Goal: Task Accomplishment & Management: Complete application form

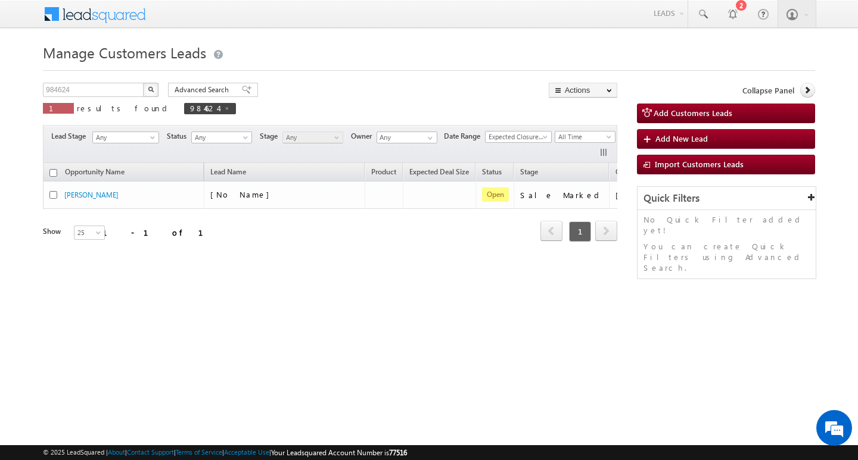
scroll to position [0, 48]
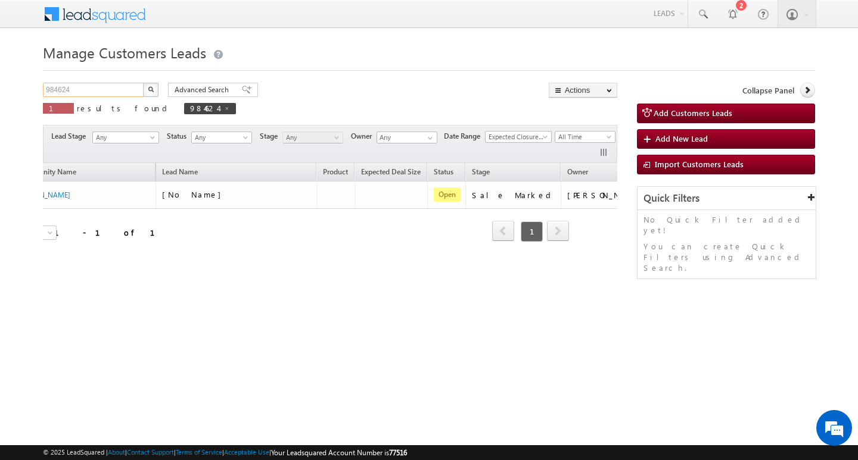
click at [116, 91] on input "984624" at bounding box center [94, 90] width 102 height 14
type input "Search Customers Leads"
click at [101, 85] on input "text" at bounding box center [94, 90] width 102 height 14
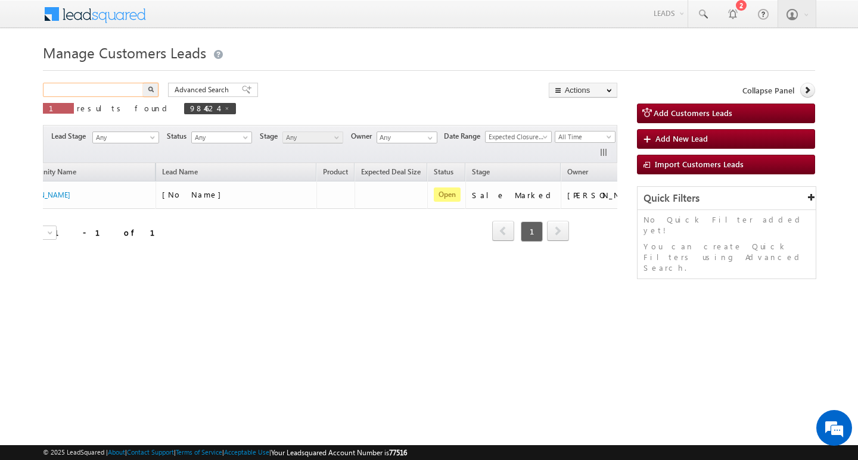
click at [101, 85] on input "text" at bounding box center [94, 90] width 102 height 14
paste input "992137"
type input "992137"
click at [143, 83] on button "button" at bounding box center [150, 90] width 15 height 14
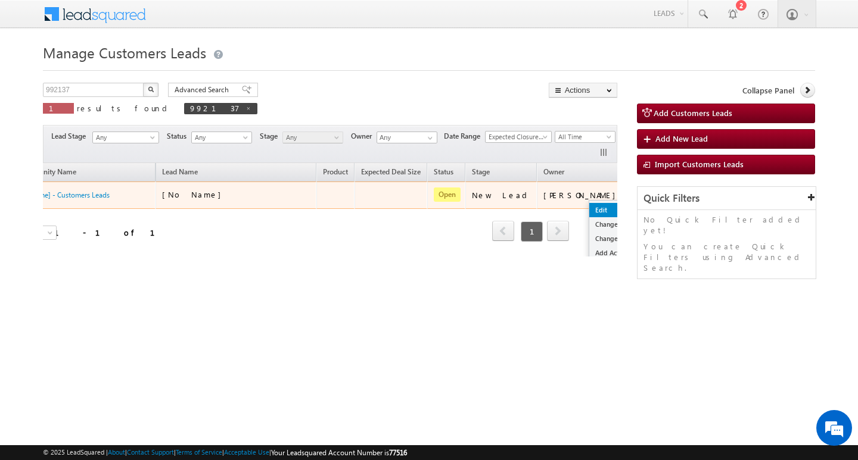
click at [589, 203] on link "Edit" at bounding box center [619, 210] width 60 height 14
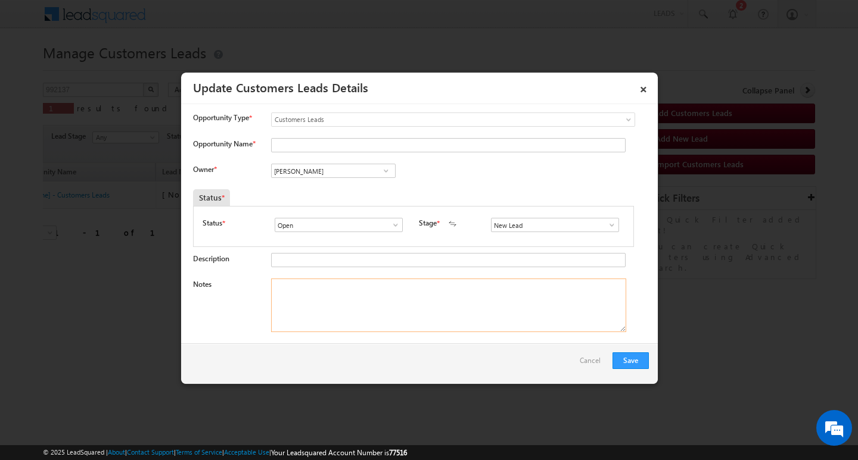
drag, startPoint x: 482, startPoint y: 304, endPoint x: 560, endPoint y: 275, distance: 83.3
click at [490, 300] on textarea "Notes" at bounding box center [448, 306] width 355 height 54
click at [610, 222] on span at bounding box center [612, 225] width 12 height 10
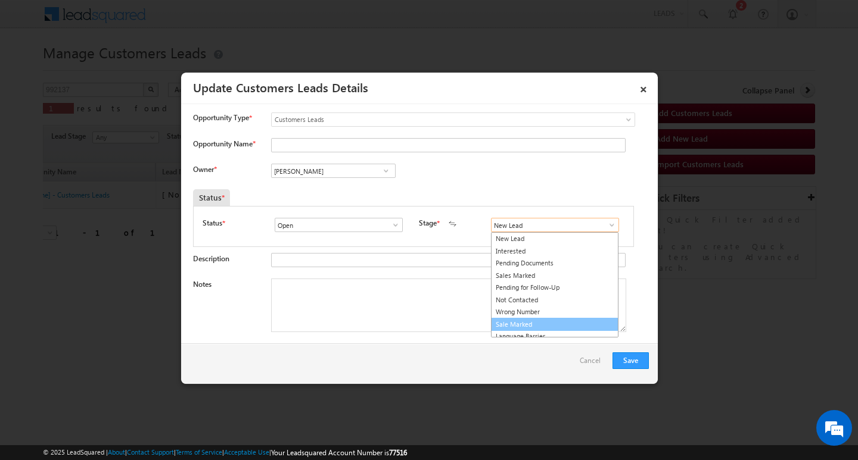
click at [560, 323] on link "Sale Marked" at bounding box center [554, 325] width 127 height 14
type input "Sale Marked"
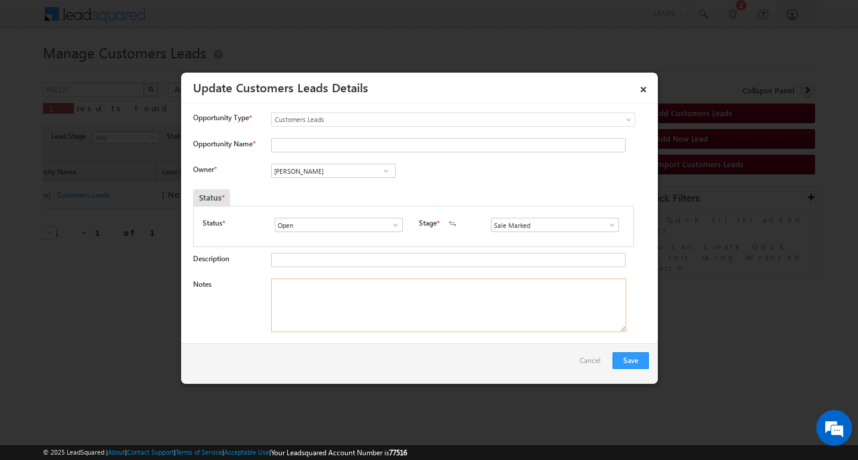
click at [429, 310] on textarea "Notes" at bounding box center [448, 306] width 355 height 54
click at [338, 164] on input "[PERSON_NAME]" at bounding box center [333, 171] width 124 height 14
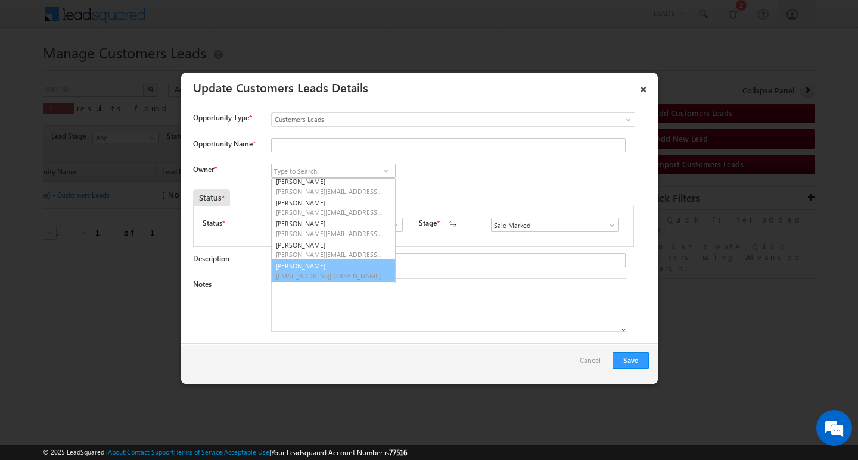
click at [367, 278] on span "[EMAIL_ADDRESS][DOMAIN_NAME]" at bounding box center [329, 276] width 107 height 9
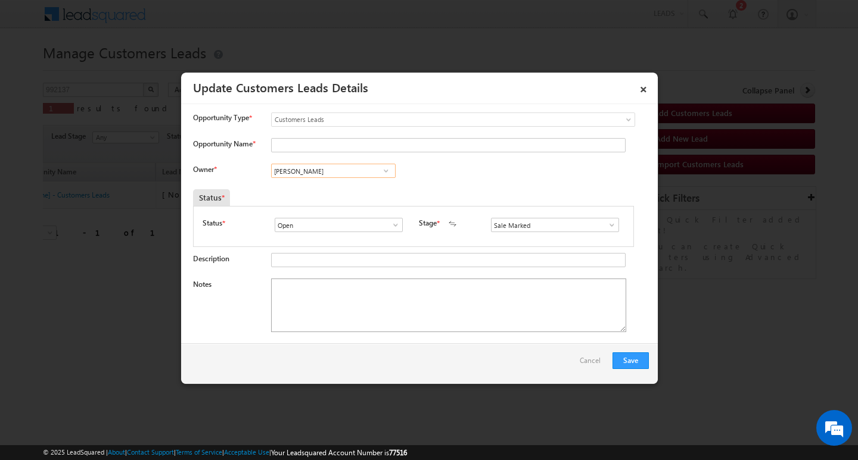
type input "[PERSON_NAME]"
click at [367, 291] on textarea "Notes" at bounding box center [448, 306] width 355 height 54
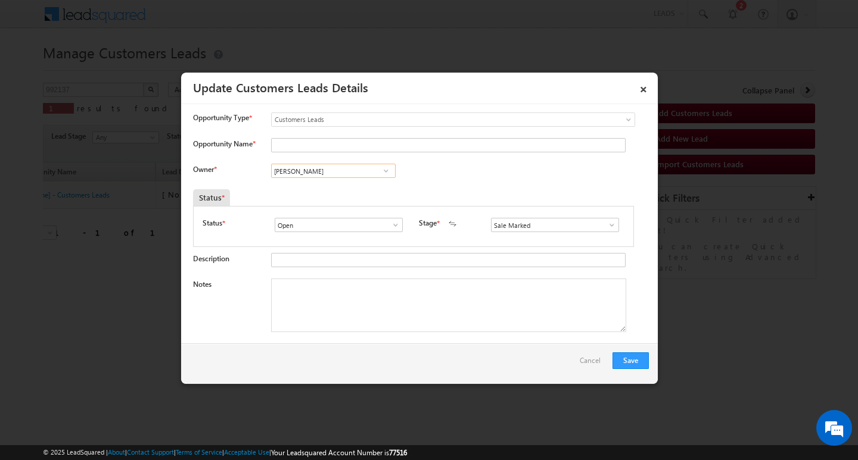
click at [347, 173] on input "[PERSON_NAME]" at bounding box center [333, 171] width 124 height 14
click at [353, 148] on input "Opportunity Name *" at bounding box center [448, 145] width 354 height 14
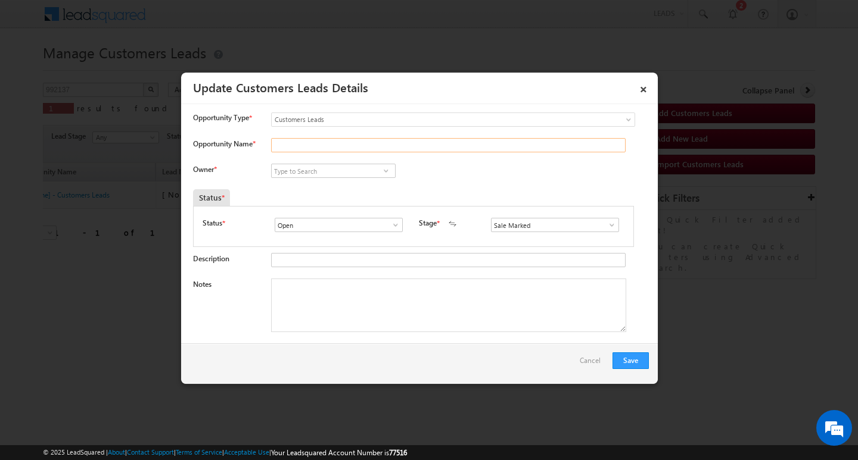
paste input "[PERSON_NAME] [PERSON_NAME]"
type input "[PERSON_NAME] [PERSON_NAME]"
click at [331, 321] on textarea "Notes" at bounding box center [448, 306] width 355 height 54
click at [363, 311] on textarea "Notes" at bounding box center [448, 306] width 355 height 54
click at [345, 166] on input at bounding box center [333, 171] width 124 height 14
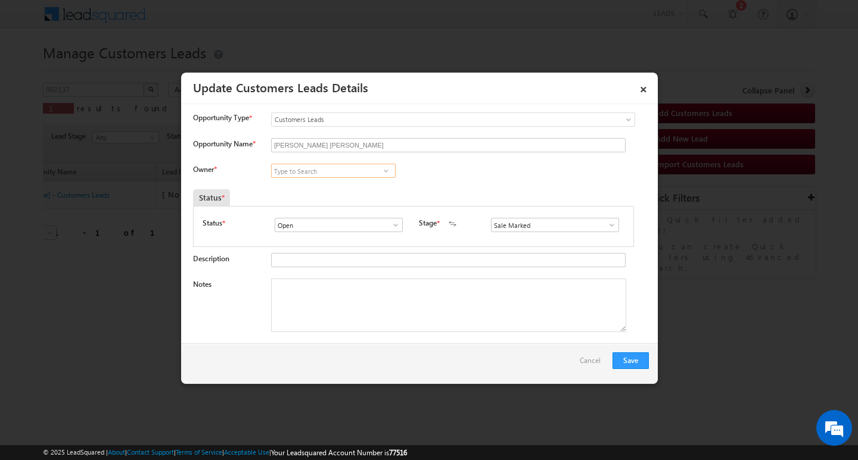
click at [347, 174] on input at bounding box center [333, 171] width 124 height 14
paste input "[PERSON_NAME] [PERSON_NAME]"
click at [357, 185] on link "[PERSON_NAME] Bobade [EMAIL_ADDRESS][PERSON_NAME][DOMAIN_NAME]" at bounding box center [333, 189] width 124 height 23
type input "[PERSON_NAME] [PERSON_NAME]"
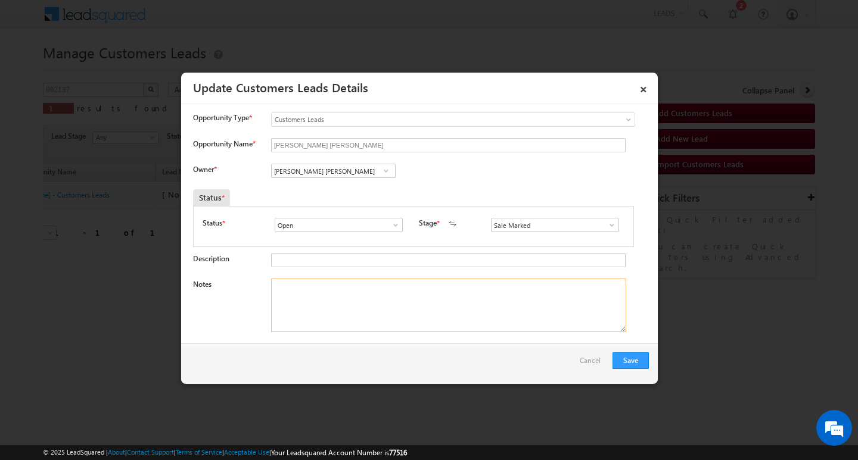
drag, startPoint x: 336, startPoint y: 320, endPoint x: 324, endPoint y: 266, distance: 54.9
click at [335, 313] on textarea "Notes" at bounding box center [448, 306] width 355 height 54
click at [426, 298] on textarea "Notes" at bounding box center [448, 306] width 355 height 54
paste textarea "[PERSON_NAME] [PERSON_NAME]/ Salaried / PROPERTY TYPE / MC / LOAN AMOUNT 10L / …"
type textarea "[PERSON_NAME] [PERSON_NAME]/ Salaried / PROPERTY TYPE / MC / LOAN AMOUNT 10L / …"
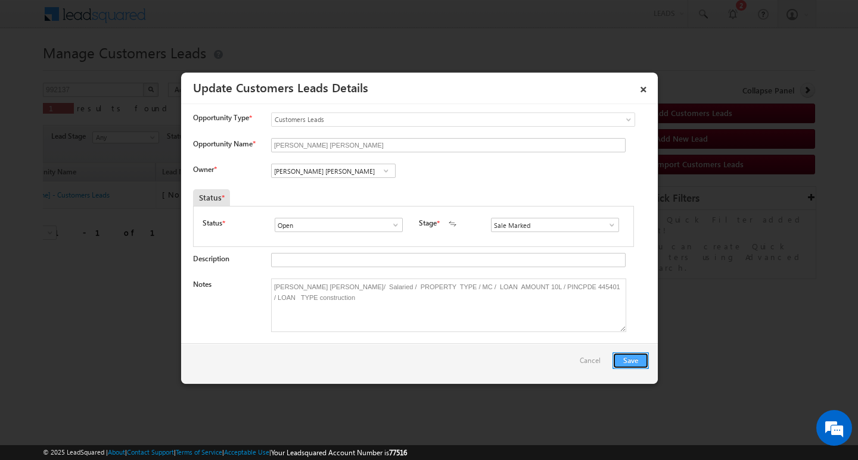
click at [628, 364] on button "Save" at bounding box center [630, 361] width 36 height 17
